Goal: Find contact information: Find contact information

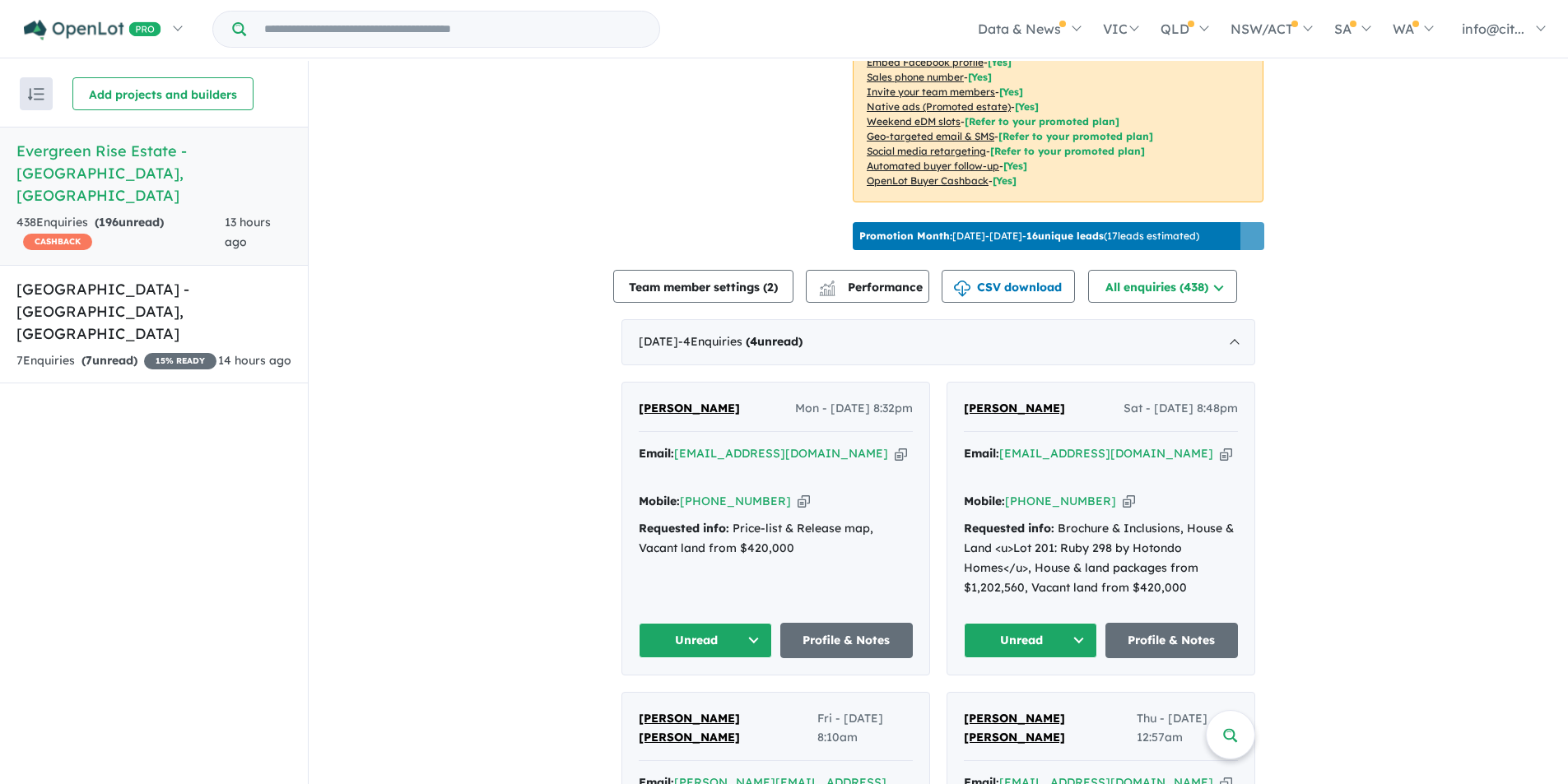
scroll to position [308, 0]
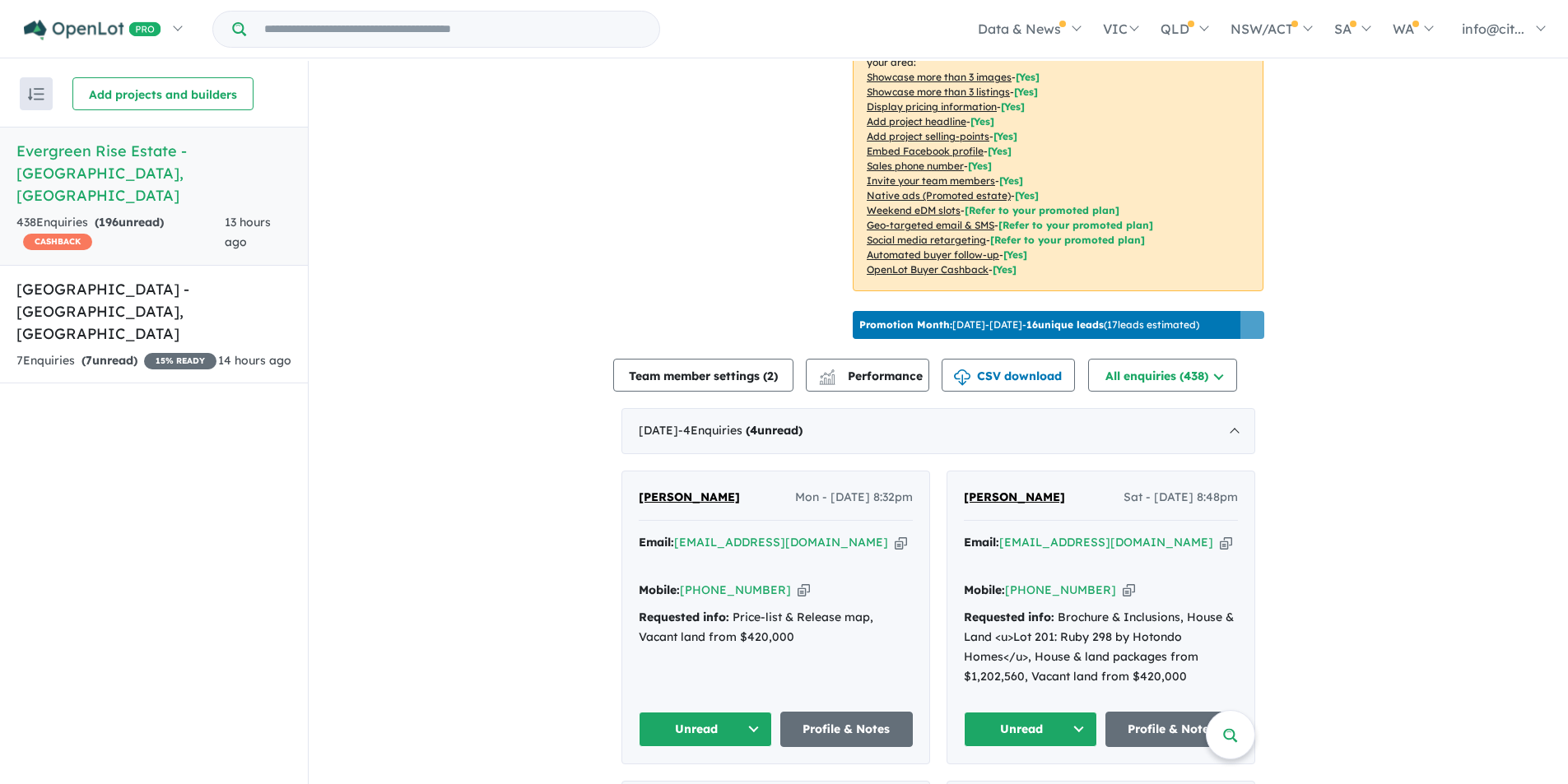
click at [895, 552] on icon "button" at bounding box center [901, 543] width 13 height 18
click at [798, 588] on icon "button" at bounding box center [803, 590] width 13 height 18
drag, startPoint x: 720, startPoint y: 519, endPoint x: 621, endPoint y: 517, distance: 99.0
click at [623, 517] on div "[PERSON_NAME] - [DATE] 8:32pm Email: [EMAIL_ADDRESS][DOMAIN_NAME] Copied! Mobil…" at bounding box center [776, 618] width 307 height 292
copy span "[PERSON_NAME]"
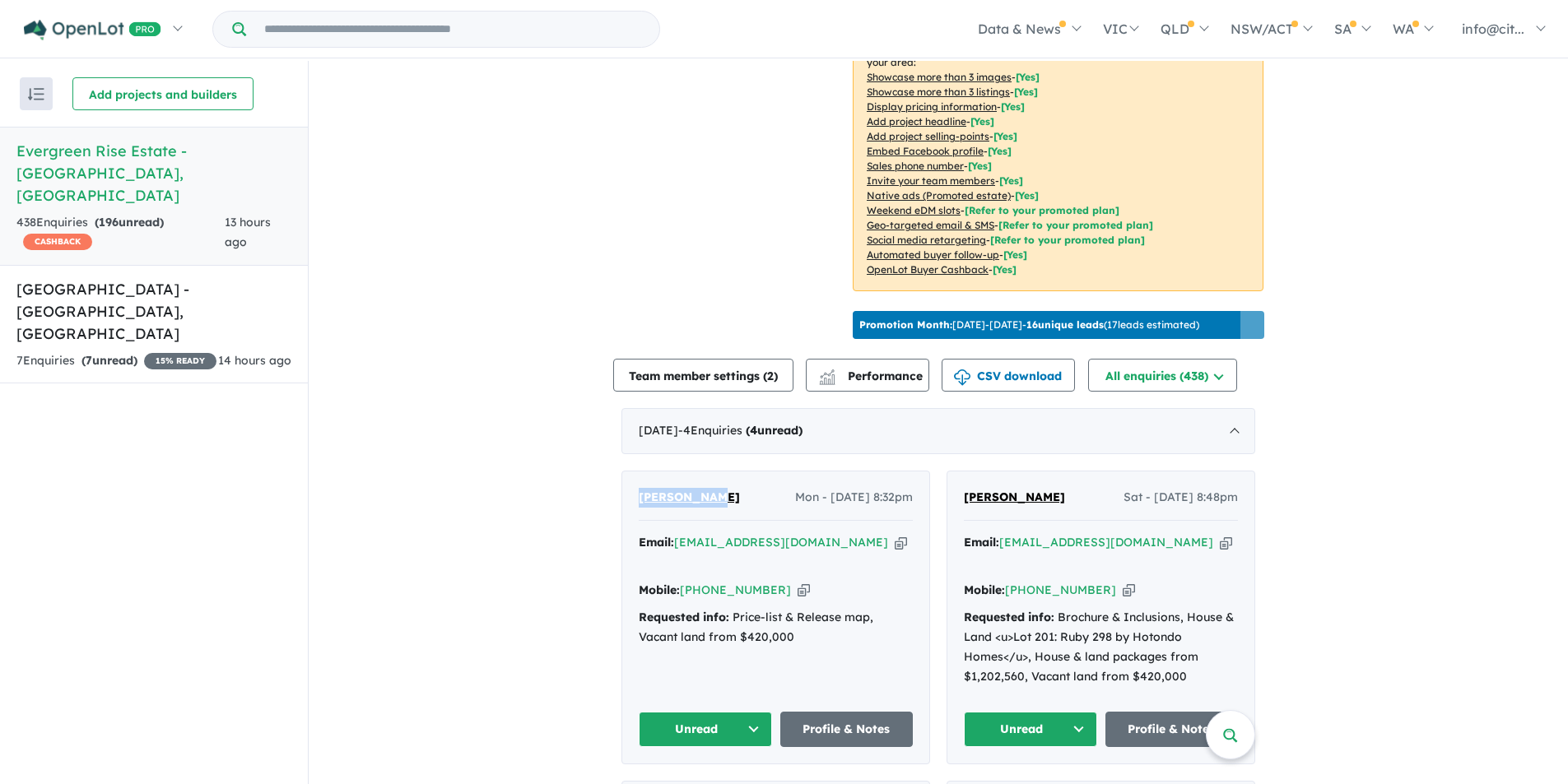
click at [1220, 552] on icon "button" at bounding box center [1226, 543] width 13 height 18
copy span "[PERSON_NAME]"
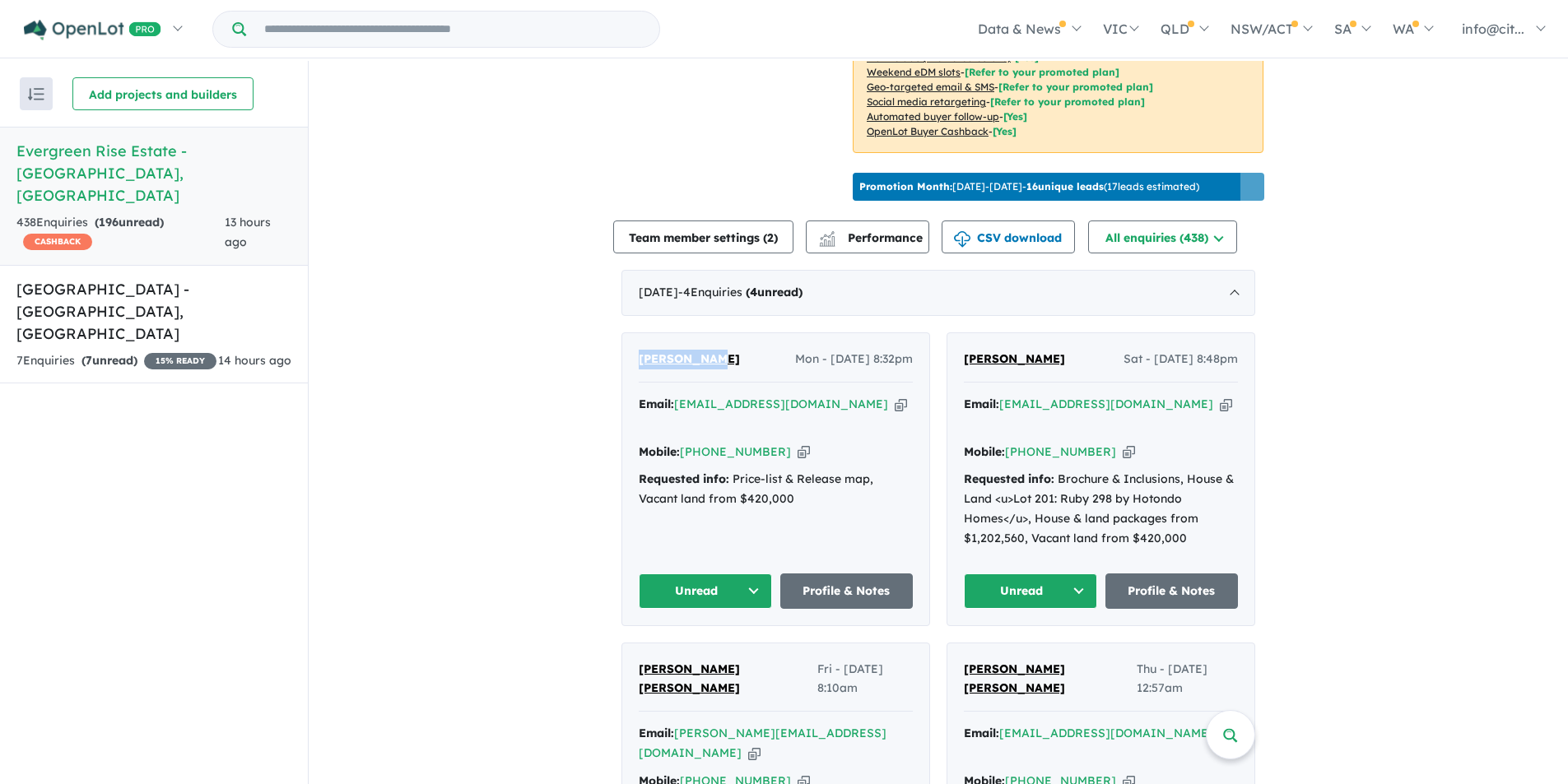
scroll to position [555, 0]
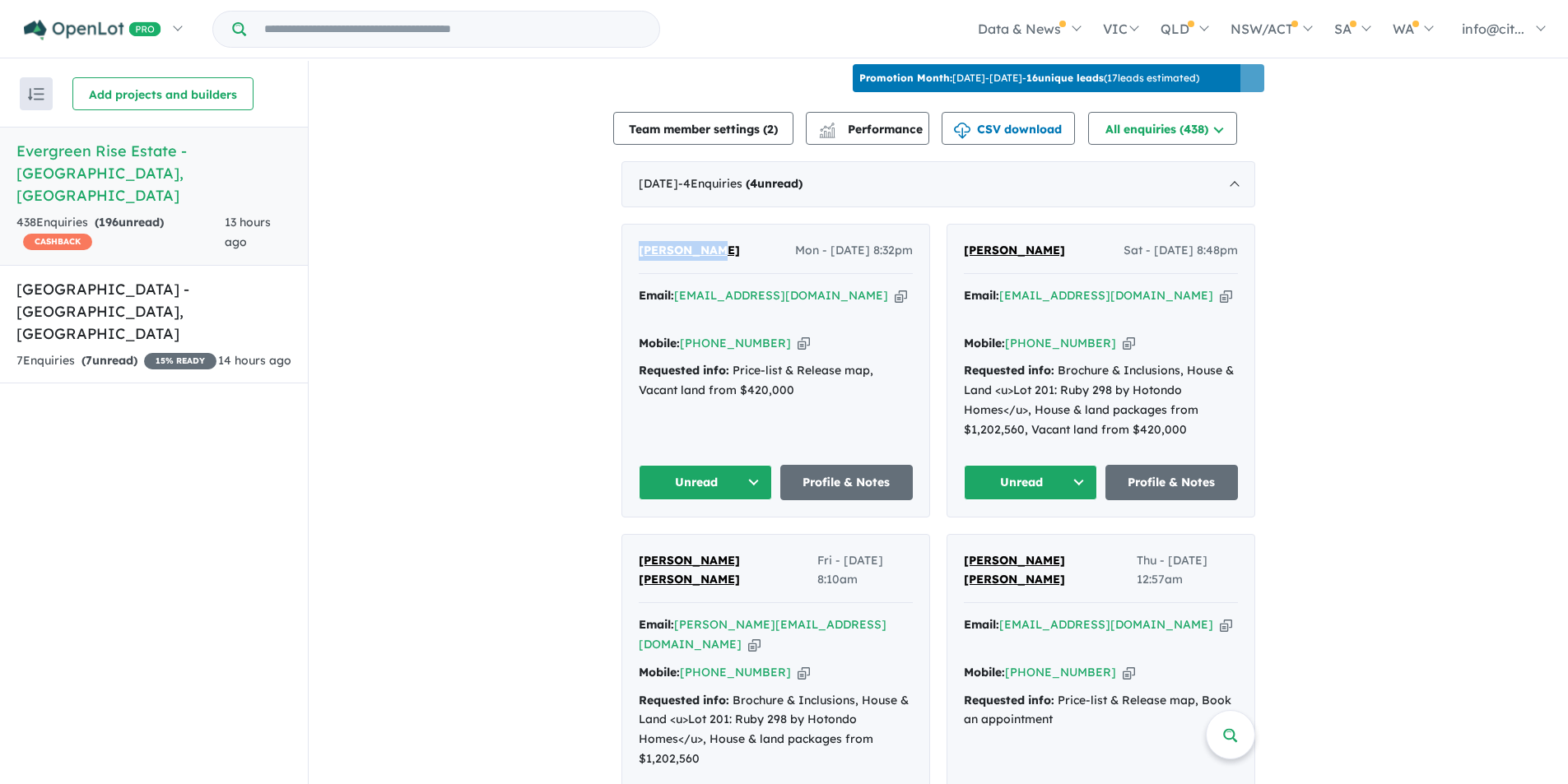
drag, startPoint x: 1062, startPoint y: 269, endPoint x: 955, endPoint y: 267, distance: 107.0
click at [955, 267] on div "[PERSON_NAME] Sat - [DATE] 8:48pm Email: [EMAIL_ADDRESS][DOMAIN_NAME] Copied! M…" at bounding box center [1101, 371] width 307 height 292
copy span "[PERSON_NAME]"
click at [1123, 339] on icon "button" at bounding box center [1128, 343] width 13 height 18
copy span "[PERSON_NAME]"
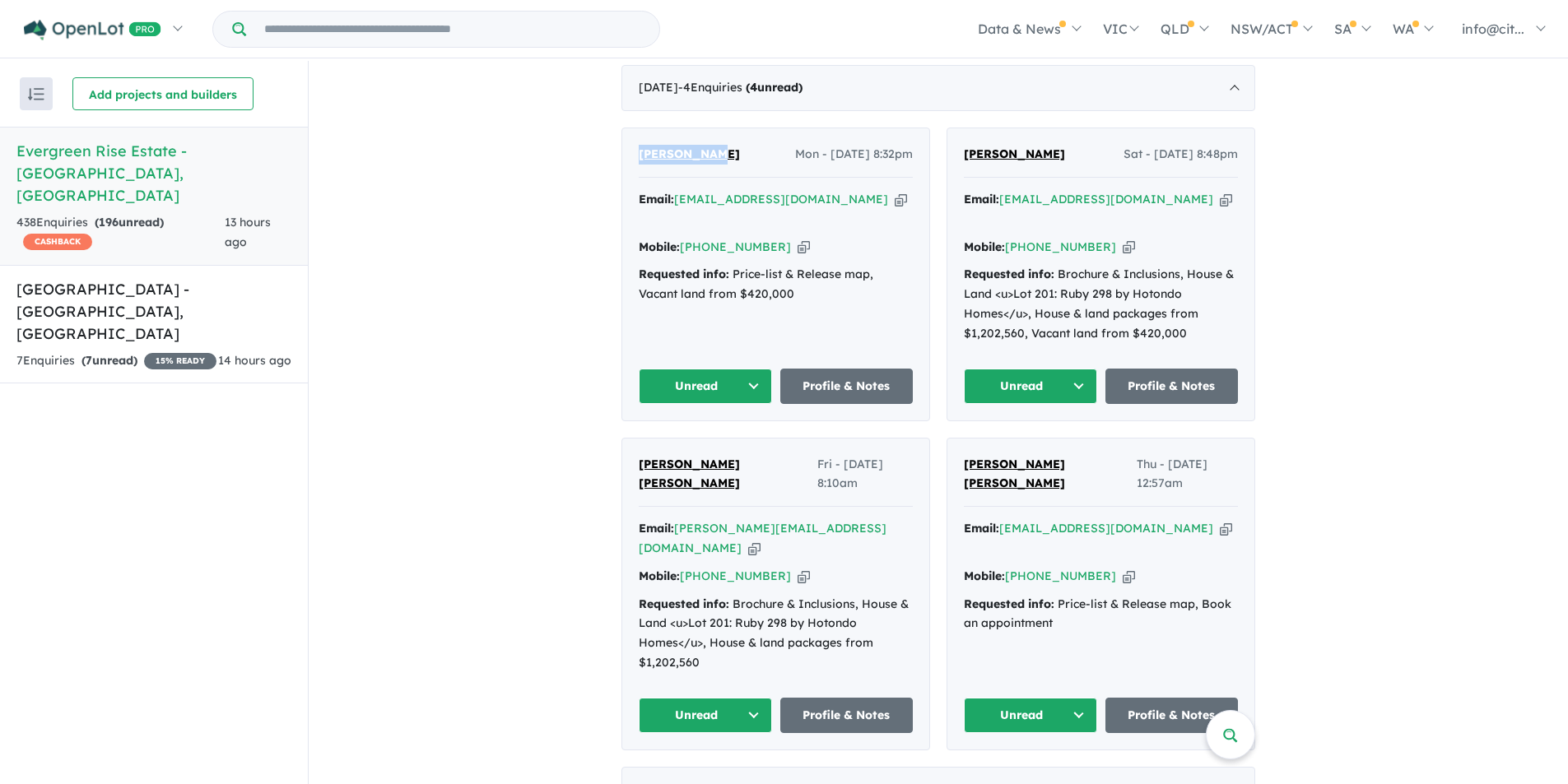
scroll to position [802, 0]
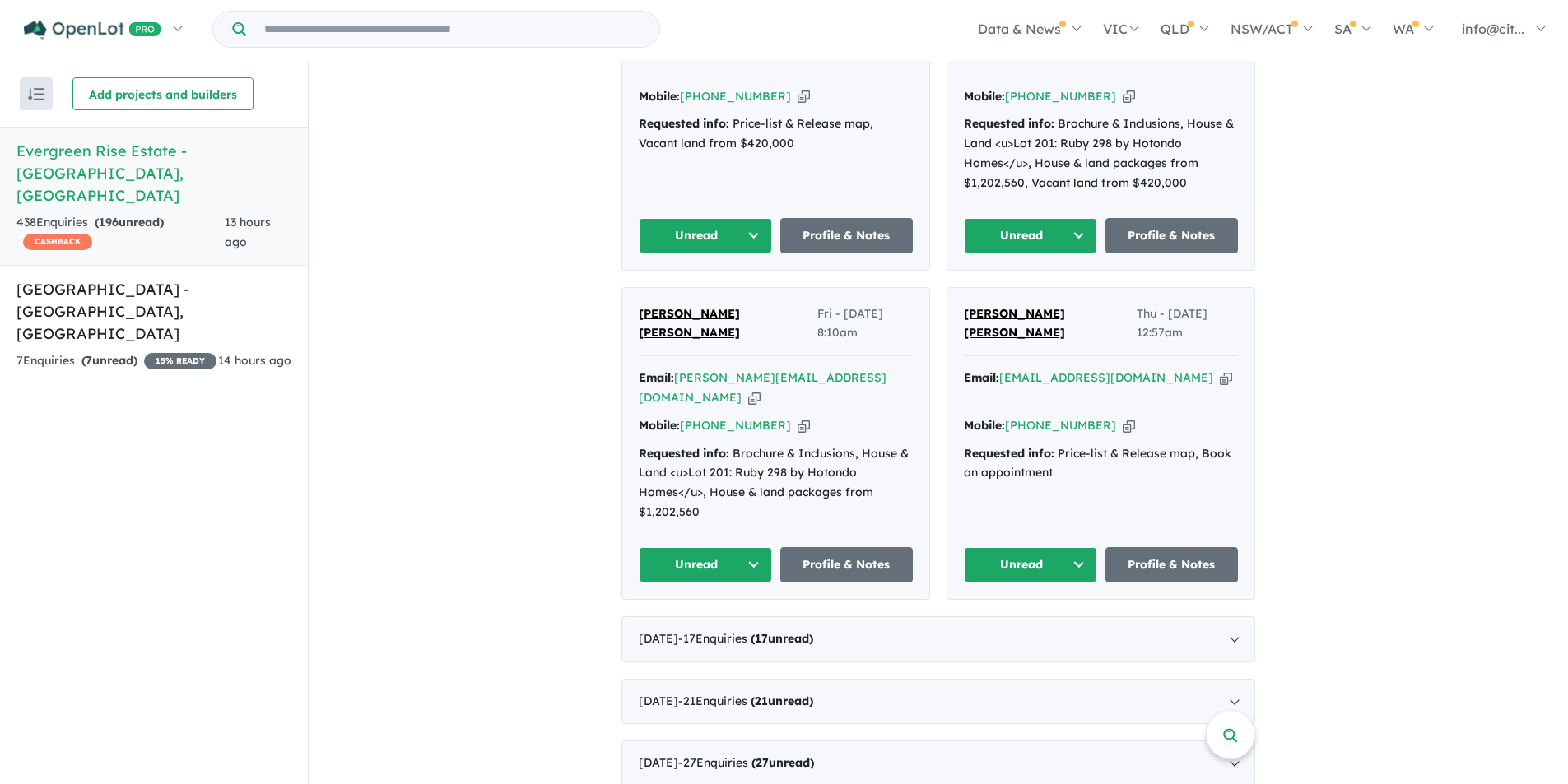
click at [761, 389] on icon "button" at bounding box center [754, 398] width 13 height 18
copy span "[PERSON_NAME]"
drag, startPoint x: 724, startPoint y: 310, endPoint x: 629, endPoint y: 307, distance: 95.0
click at [629, 307] on div "[PERSON_NAME] [PERSON_NAME] Fri - [DATE] 8:10am Email: [PERSON_NAME][EMAIL_ADDR…" at bounding box center [776, 444] width 307 height 311
copy span "[PERSON_NAME] [PERSON_NAME]"
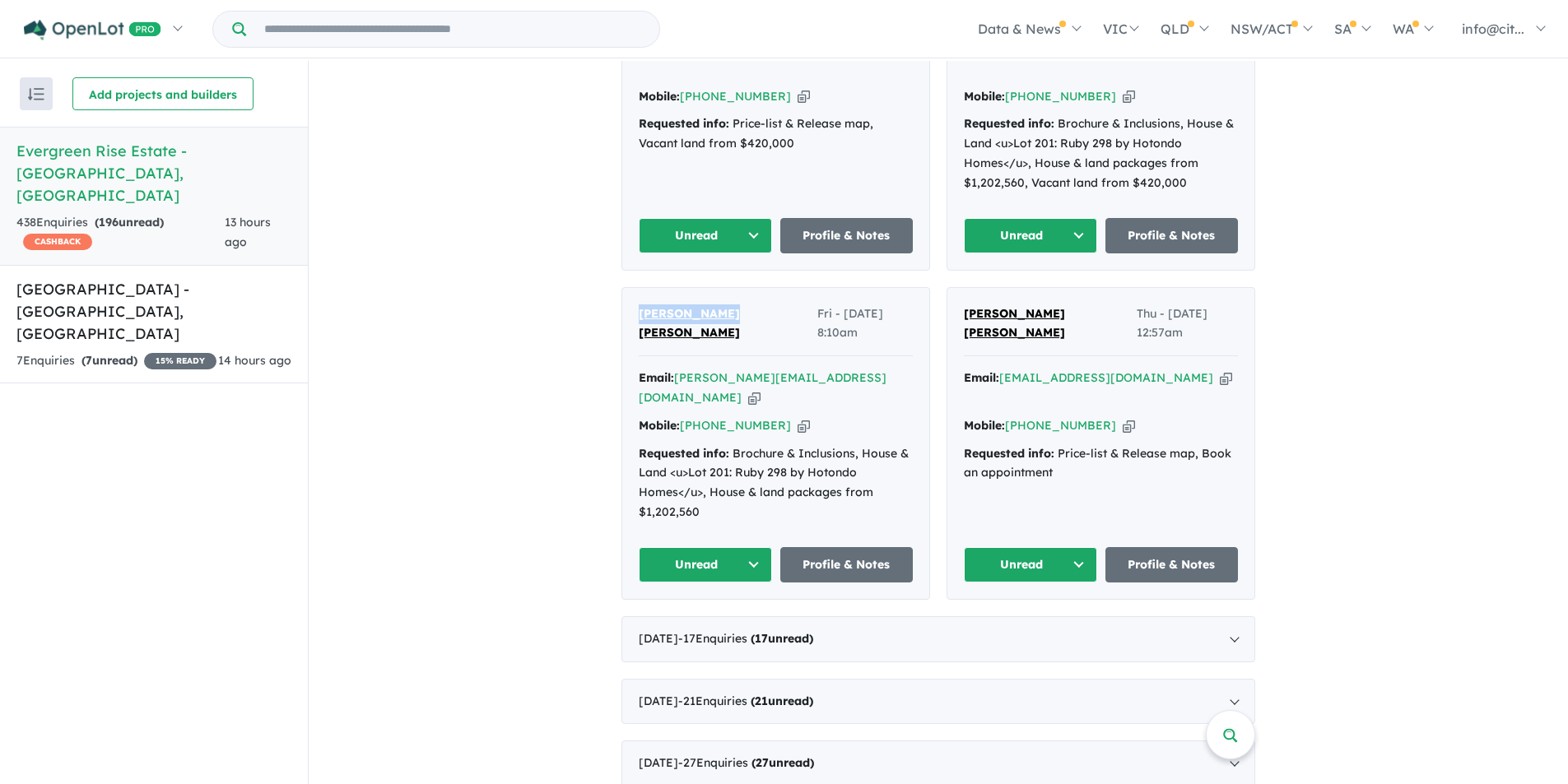
click at [798, 417] on icon "button" at bounding box center [803, 426] width 13 height 18
copy span "[PERSON_NAME] [PERSON_NAME]"
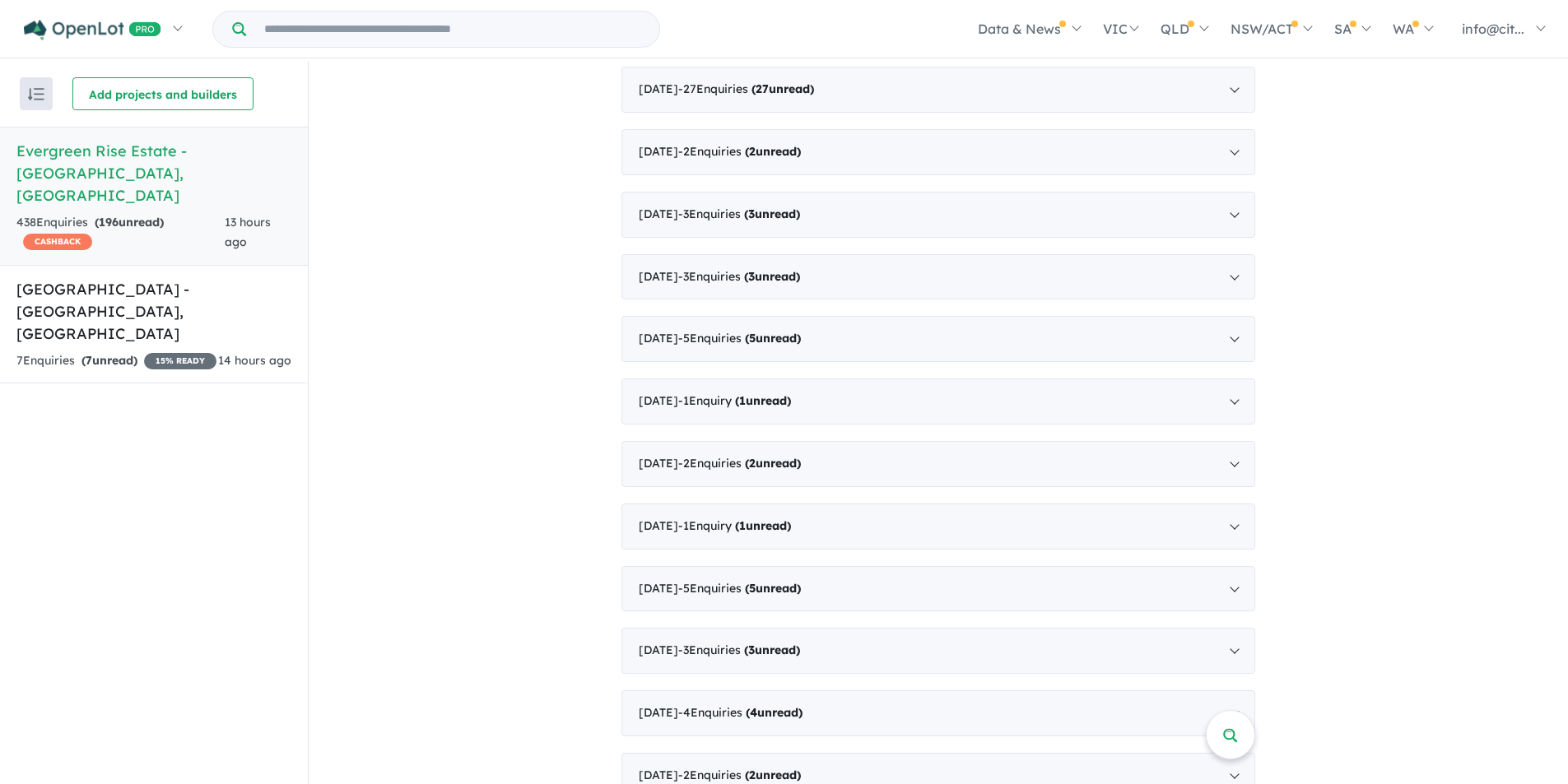
scroll to position [1297, 0]
